Goal: Transaction & Acquisition: Download file/media

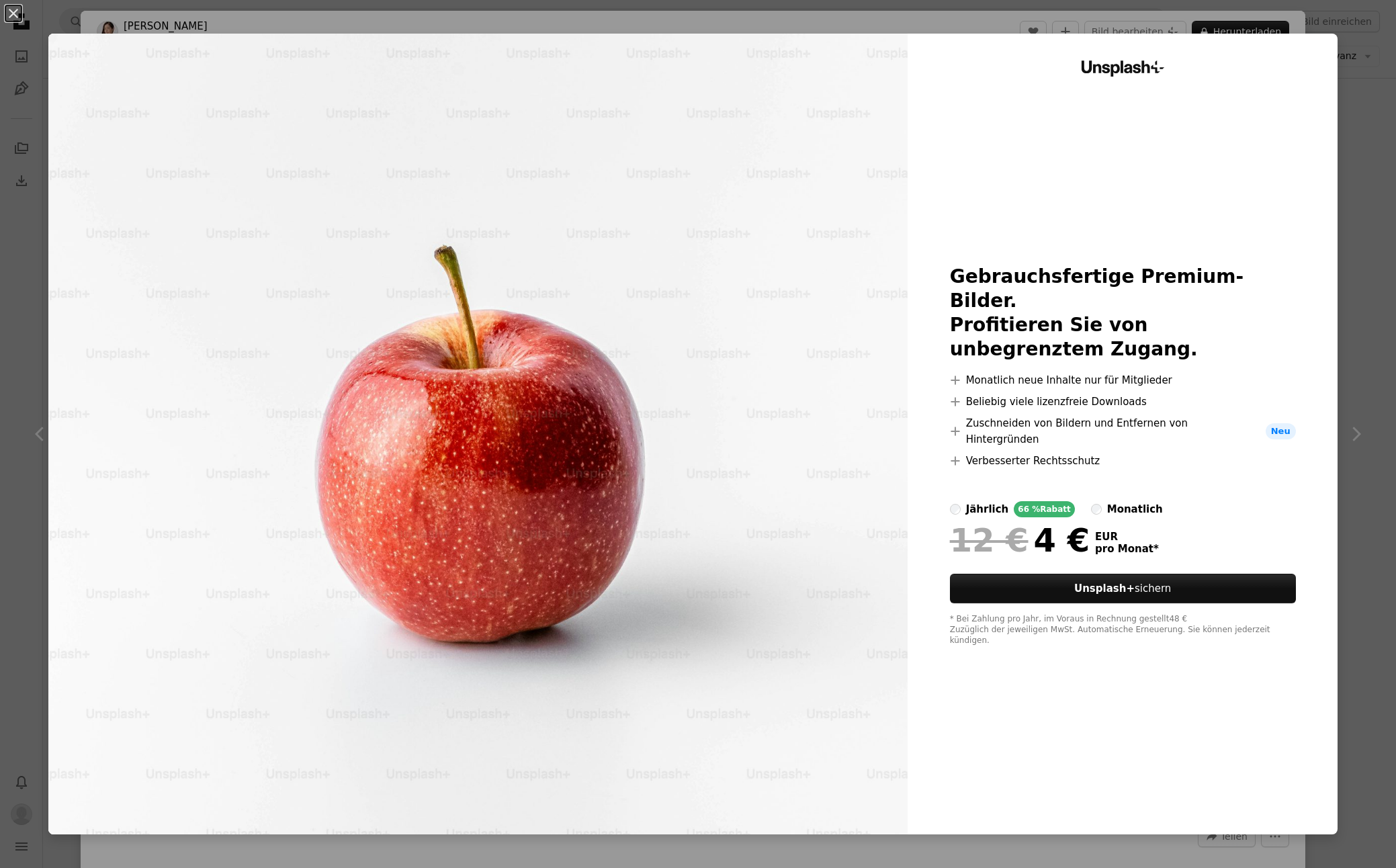
scroll to position [810, 0]
click at [8, 13] on button "An X shape" at bounding box center [13, 13] width 16 height 16
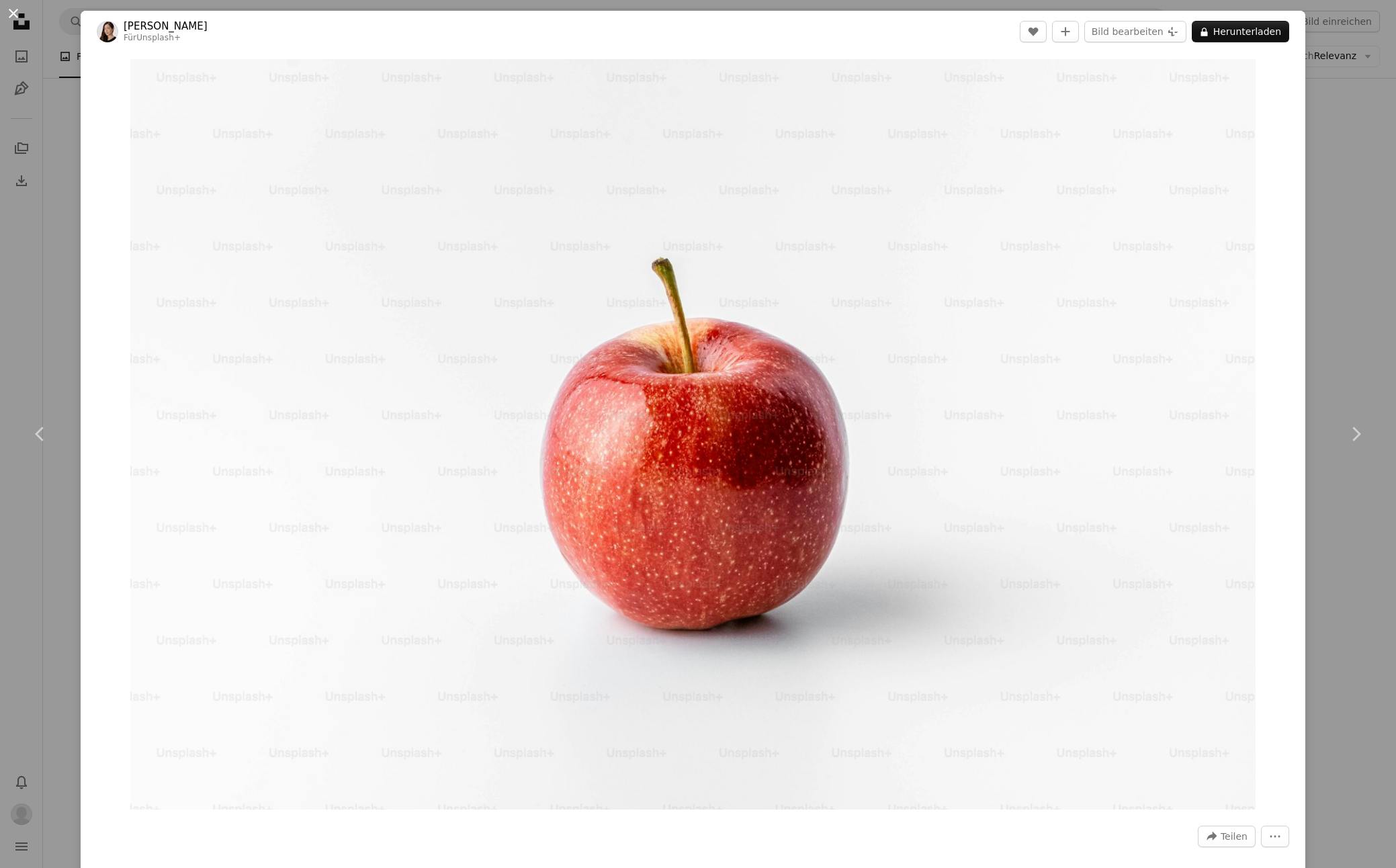
click at [8, 13] on button "An X shape" at bounding box center [13, 13] width 16 height 16
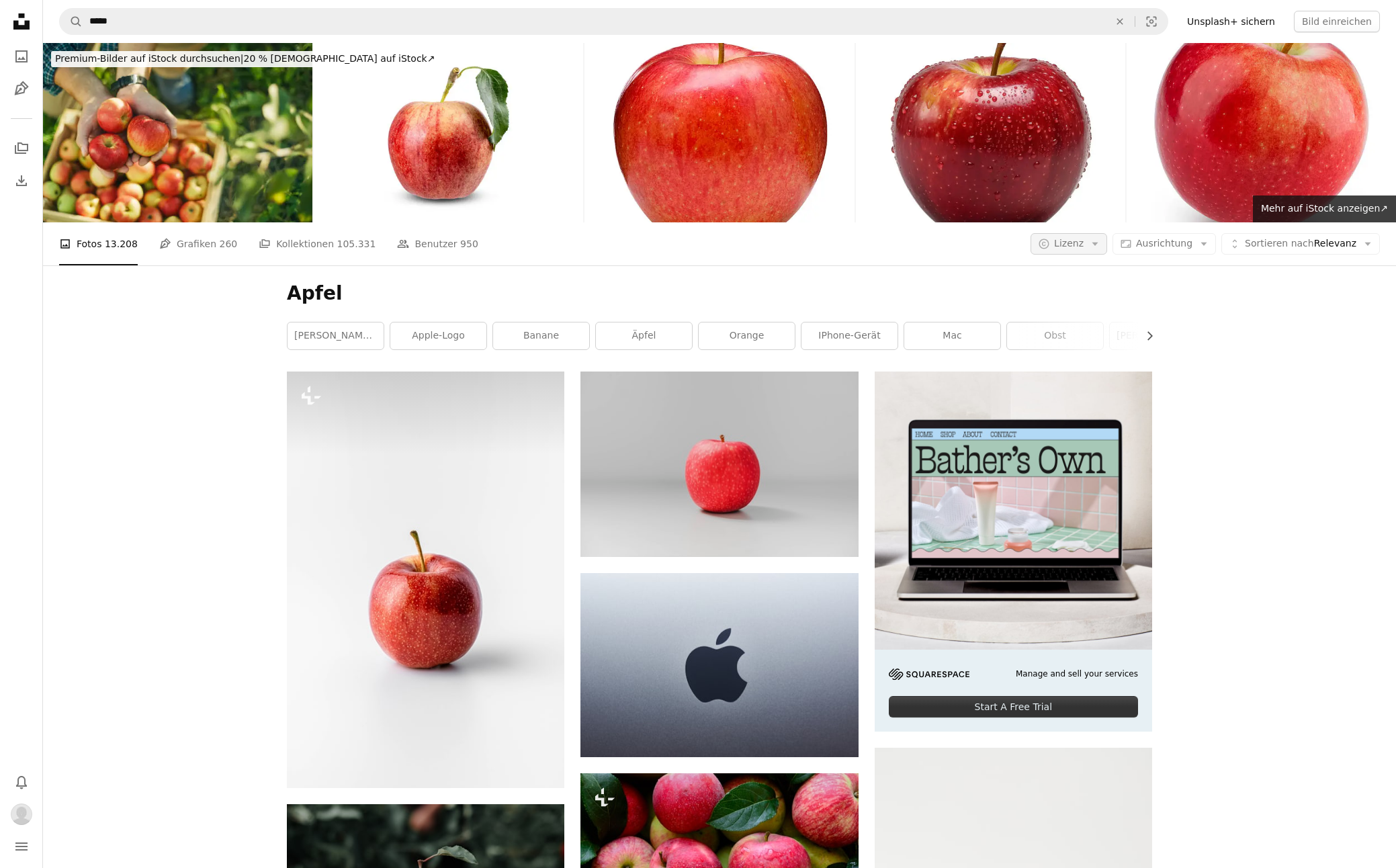
click at [1095, 239] on icon "Arrow down" at bounding box center [1094, 243] width 12 height 12
click at [1088, 343] on link "Kostenlos" at bounding box center [1099, 350] width 110 height 24
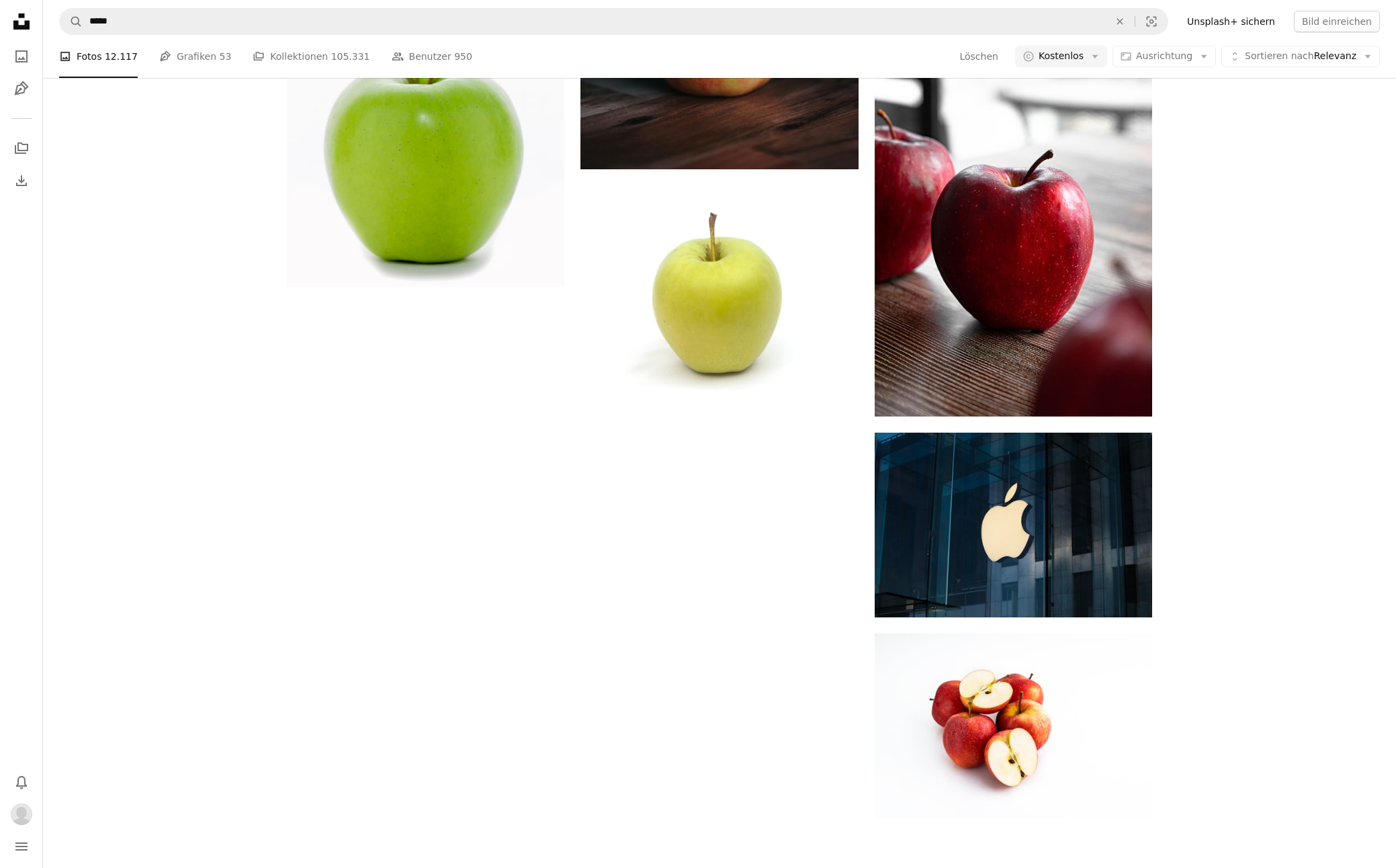
scroll to position [1829, 0]
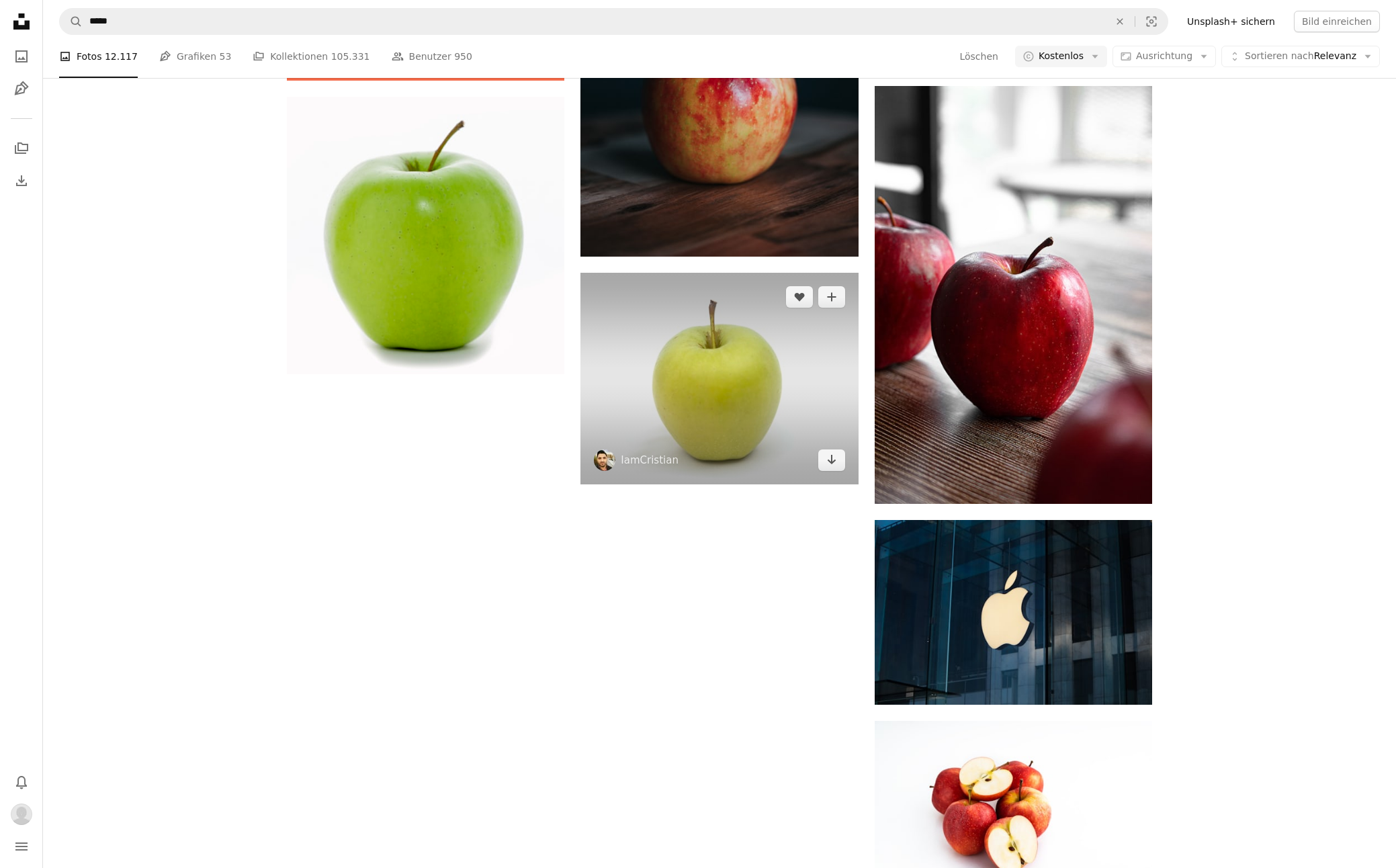
click at [672, 432] on img at bounding box center [719, 378] width 277 height 211
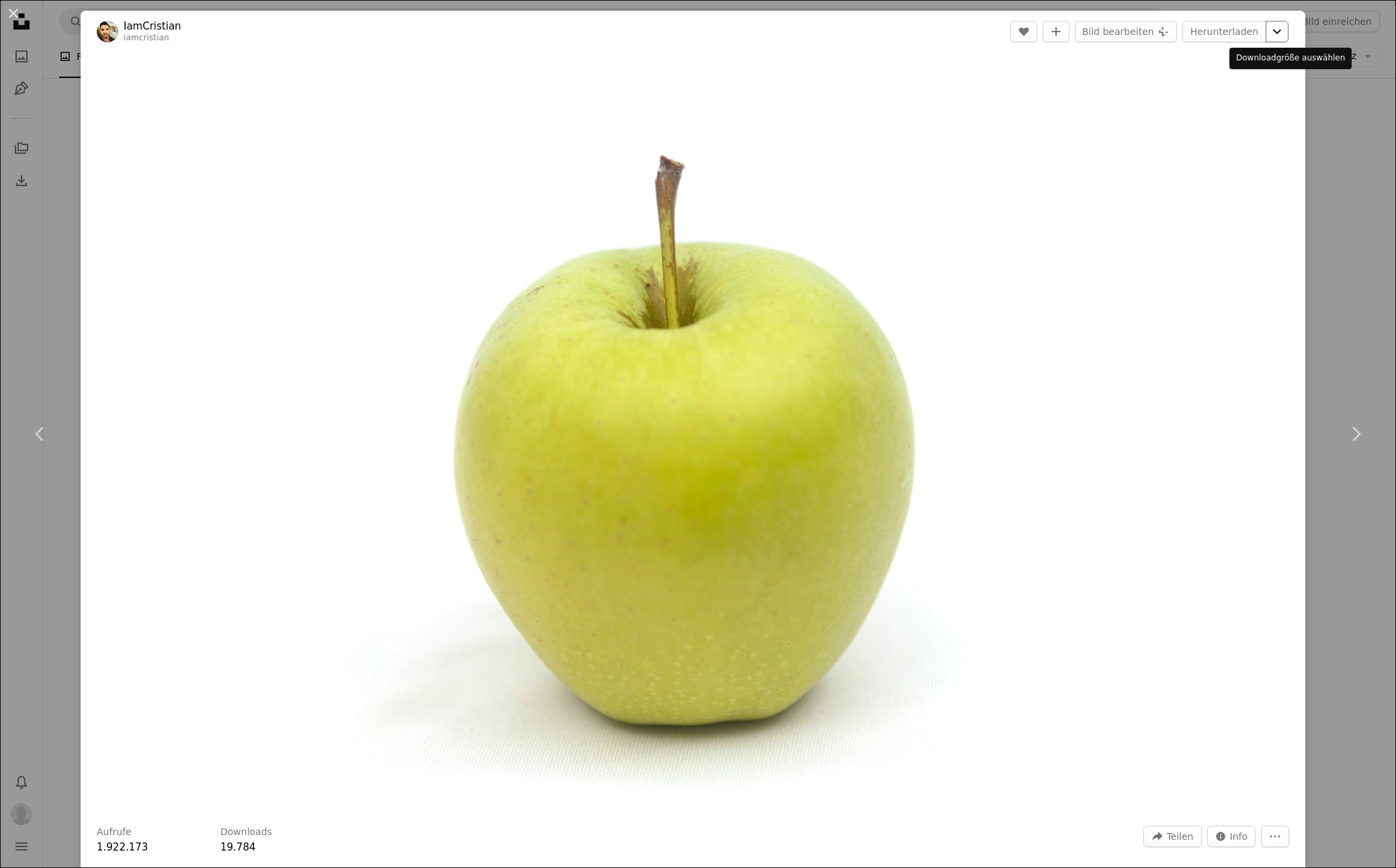
click at [1283, 34] on icon "Chevron down" at bounding box center [1276, 31] width 22 height 16
click at [1236, 99] on link "Mittel ( 1920 x 1460 )" at bounding box center [1227, 88] width 144 height 24
